Goal: Task Accomplishment & Management: Use online tool/utility

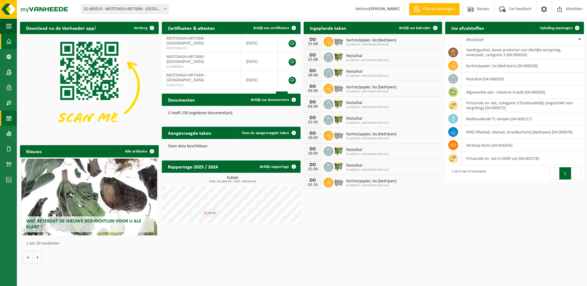
click at [7, 119] on span at bounding box center [9, 118] width 6 height 15
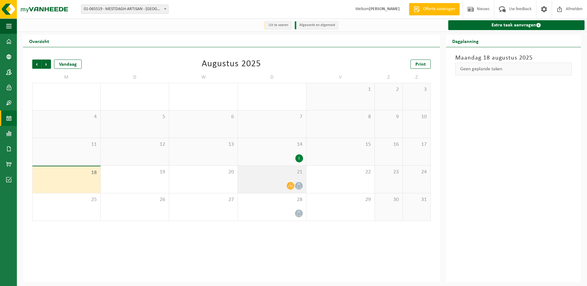
click at [280, 184] on div at bounding box center [272, 186] width 62 height 8
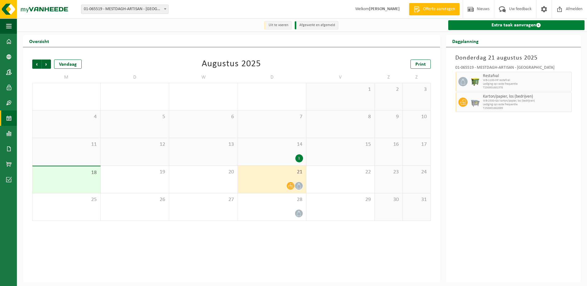
click at [496, 27] on link "Extra taak aanvragen" at bounding box center [517, 25] width 136 height 10
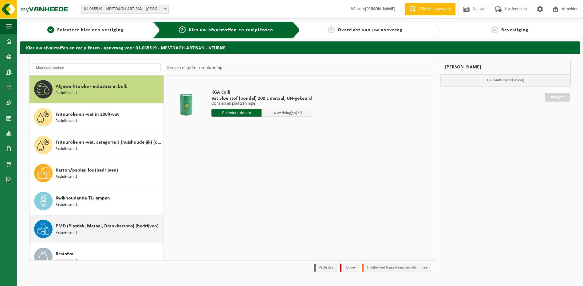
click at [90, 233] on div "PMD (Plastiek, Metaal, Drankkartons) (bedrijven) Recipiënten: 1" at bounding box center [109, 229] width 106 height 18
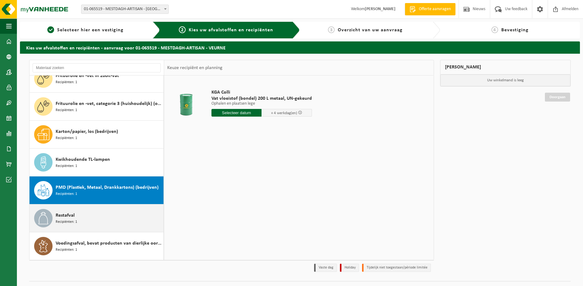
scroll to position [39, 0]
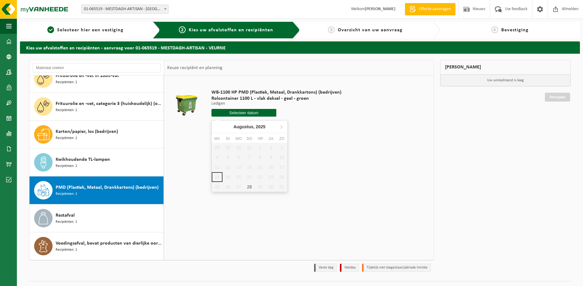
click at [241, 113] on input "text" at bounding box center [243, 113] width 65 height 8
click at [249, 186] on div "28" at bounding box center [249, 187] width 11 height 10
type input "Van 2025-08-28"
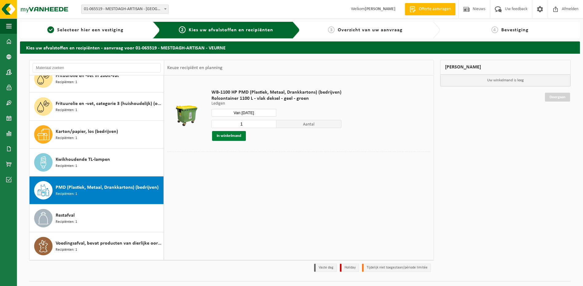
click at [237, 134] on button "In winkelmand" at bounding box center [229, 136] width 34 height 10
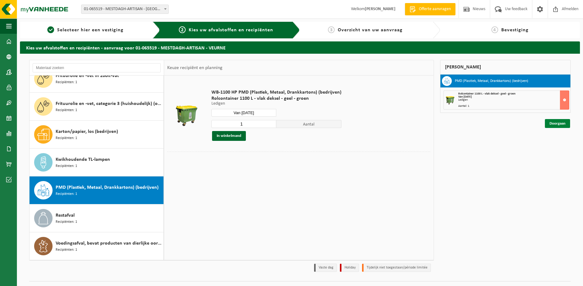
click at [554, 126] on link "Doorgaan" at bounding box center [557, 123] width 25 height 9
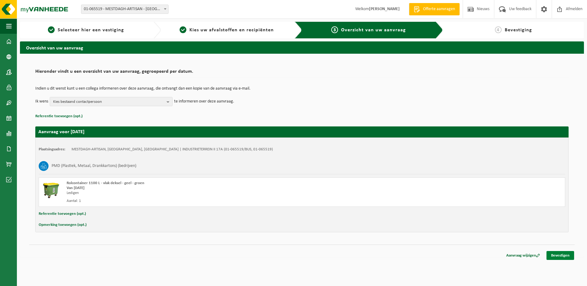
click at [559, 256] on link "Bevestigen" at bounding box center [561, 255] width 28 height 9
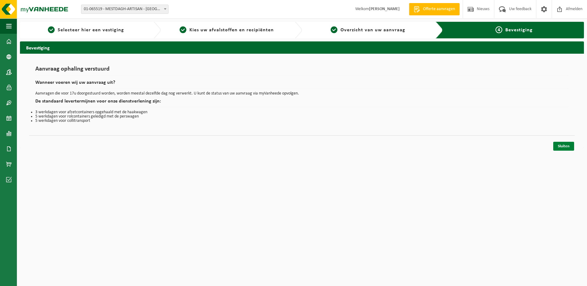
click at [567, 147] on link "Sluiten" at bounding box center [564, 146] width 21 height 9
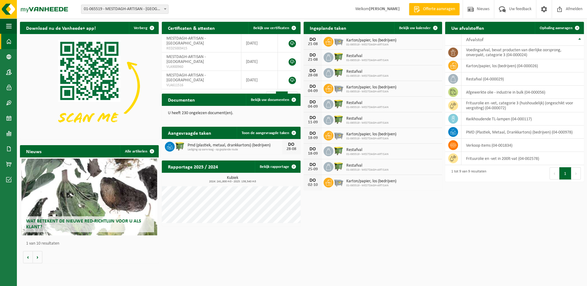
click at [89, 197] on div "Wat betekent de nieuwe RED-richtlijn voor u als klant?" at bounding box center [90, 197] width 136 height 77
